Goal: Task Accomplishment & Management: Use online tool/utility

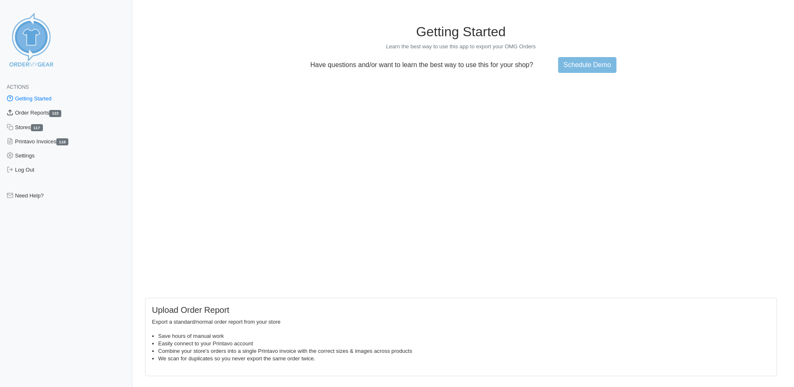
click at [39, 115] on link "Order Reports 122" at bounding box center [66, 113] width 132 height 14
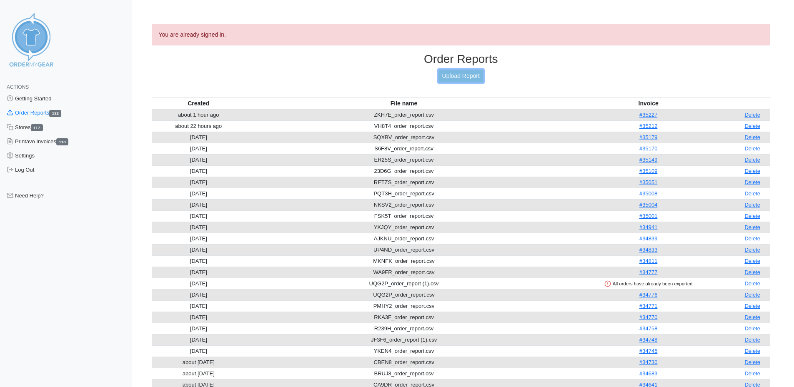
click at [467, 75] on link "Upload Report" at bounding box center [461, 76] width 45 height 13
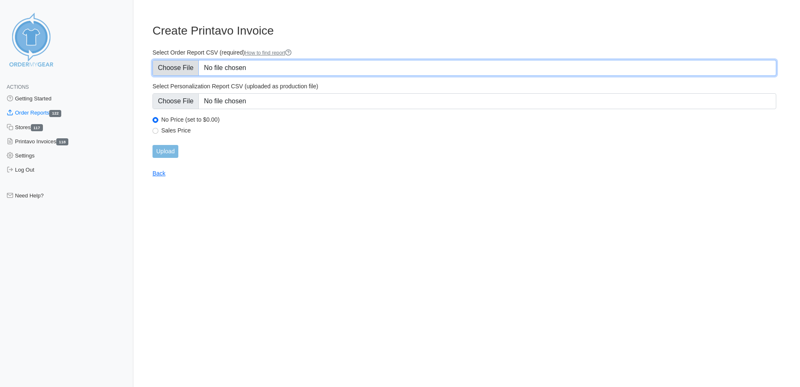
click at [252, 70] on input "Select Order Report CSV (required) How to find report" at bounding box center [465, 68] width 624 height 16
type input "C:\fakepath\A2U6F_order_report (3).csv"
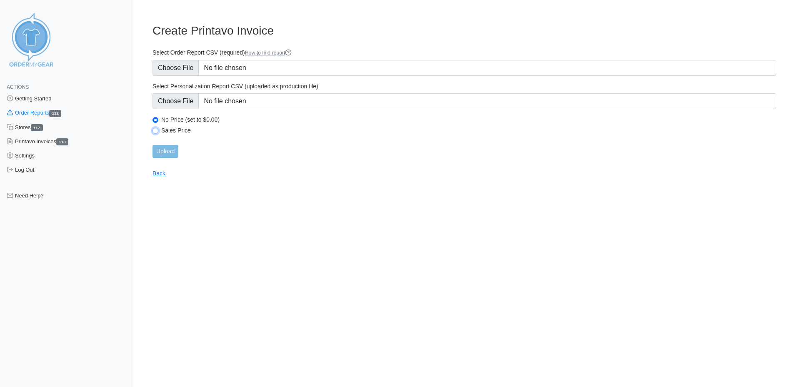
click at [153, 131] on input "Sales Price" at bounding box center [156, 131] width 6 height 6
radio input "true"
click at [158, 152] on input "Upload" at bounding box center [166, 151] width 26 height 13
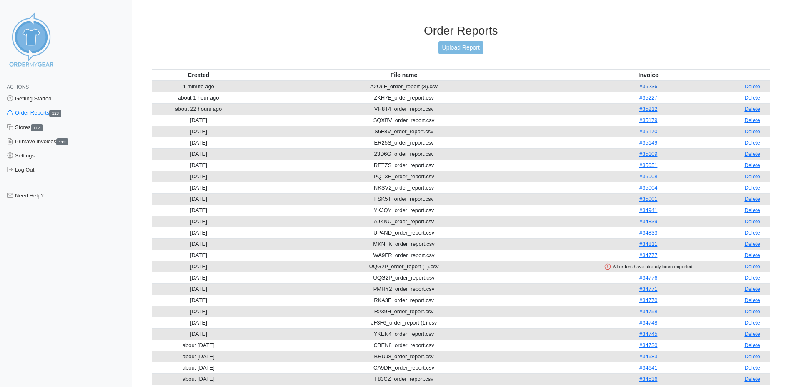
click at [652, 86] on link "#35236" at bounding box center [648, 86] width 18 height 6
